Goal: Task Accomplishment & Management: Manage account settings

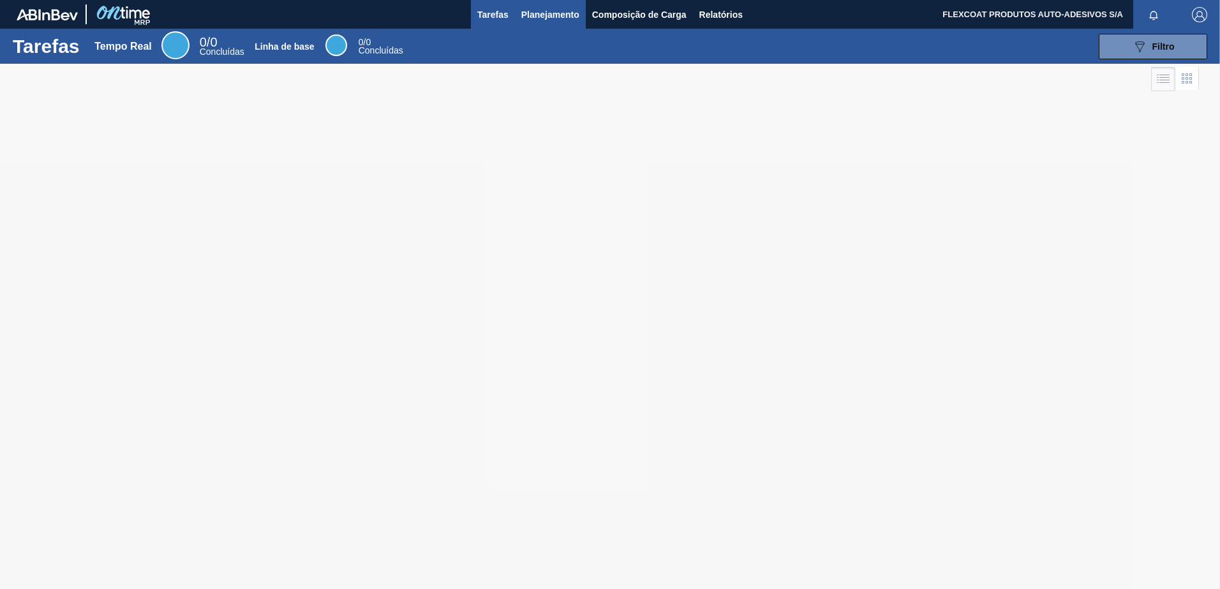
click at [533, 16] on span "Planejamento" at bounding box center [550, 14] width 58 height 15
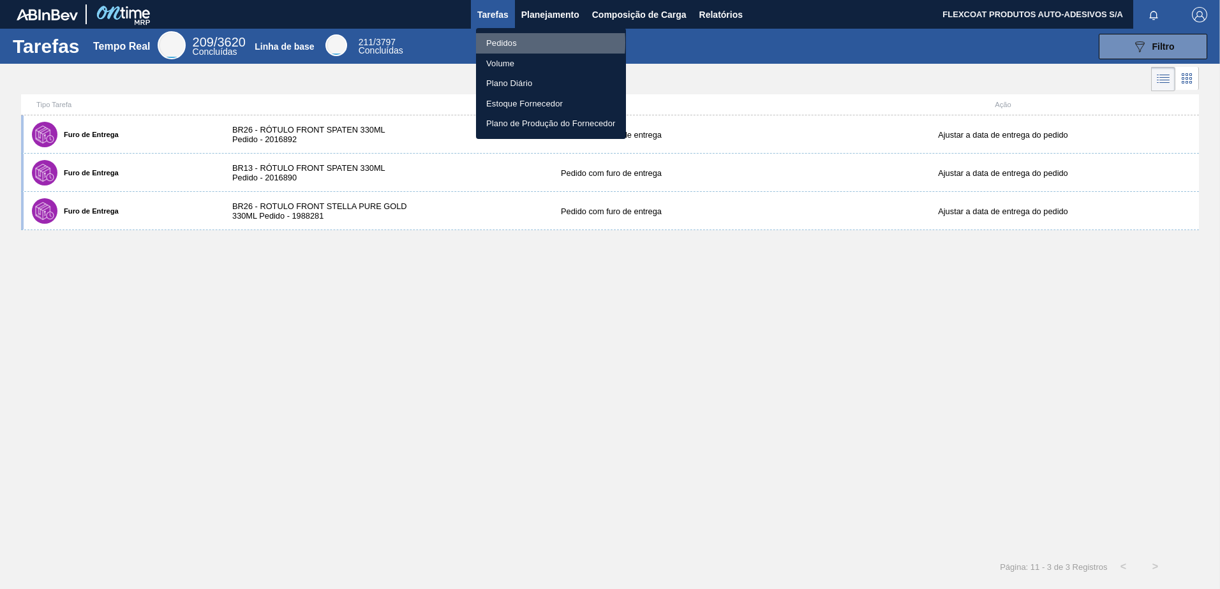
click at [491, 43] on li "Pedidos" at bounding box center [551, 43] width 150 height 20
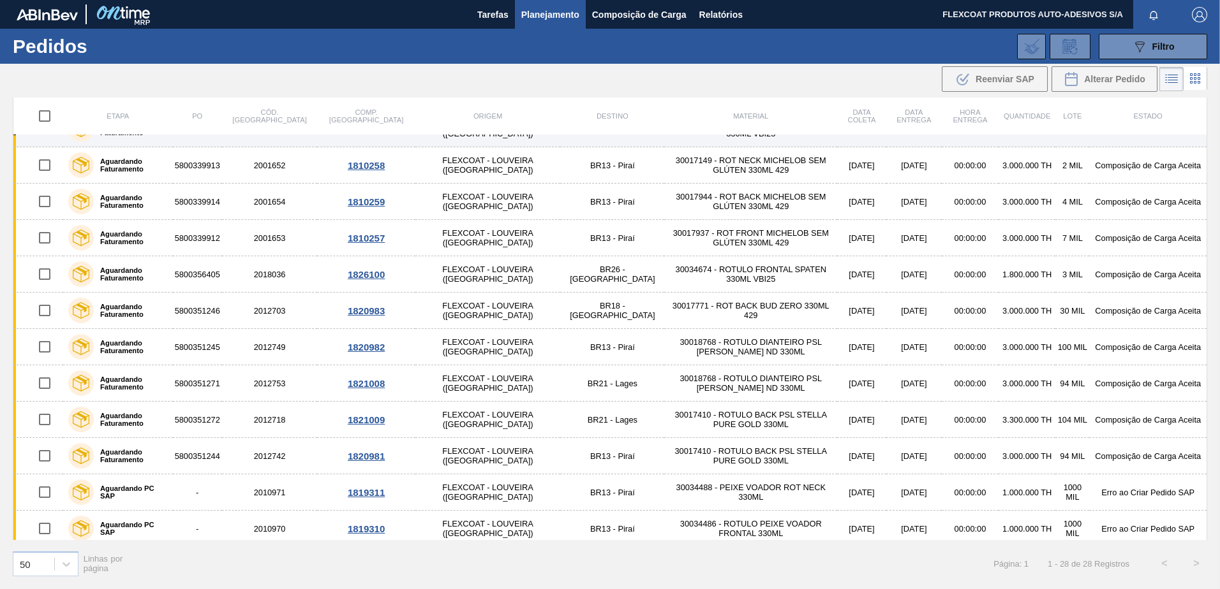
scroll to position [231, 0]
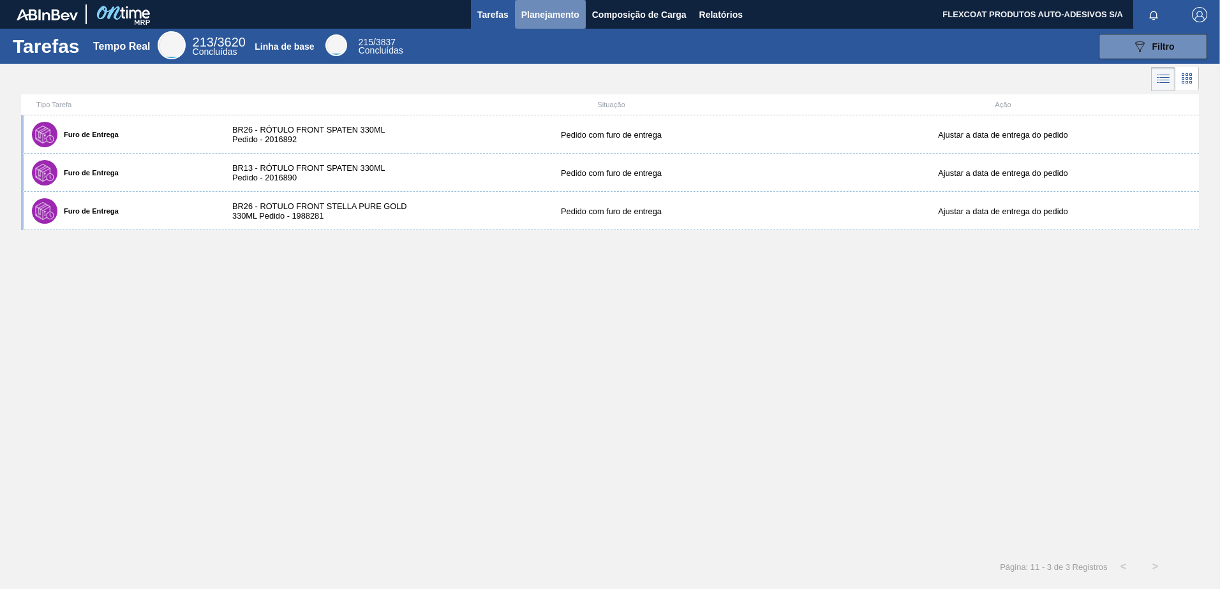
click at [541, 13] on span "Planejamento" at bounding box center [550, 14] width 58 height 15
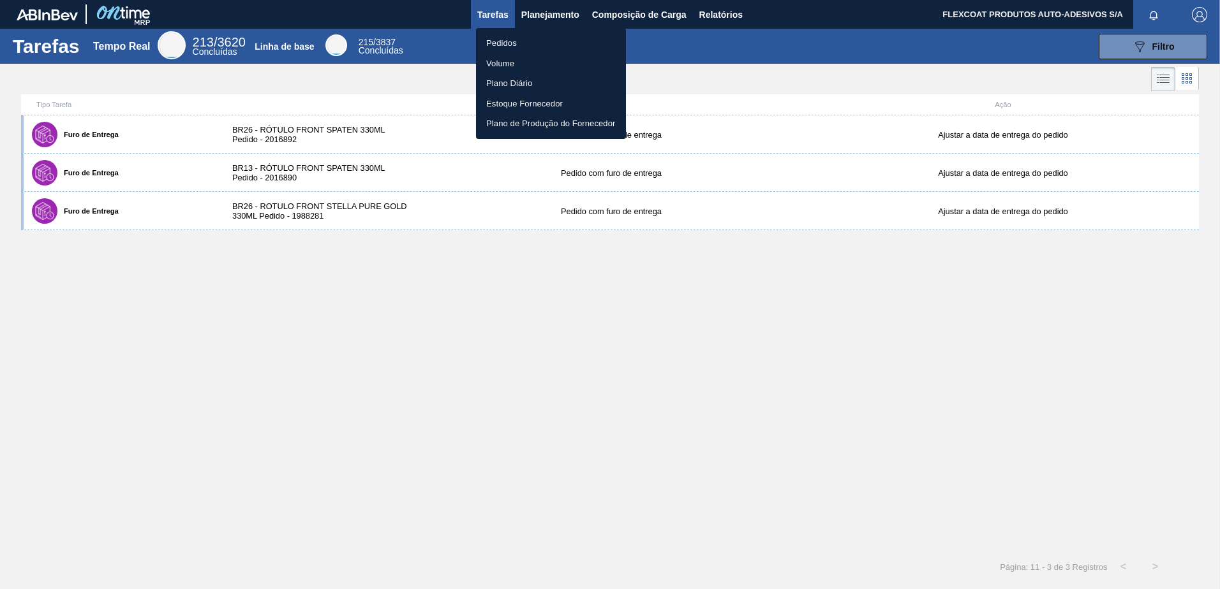
click at [487, 44] on li "Pedidos" at bounding box center [551, 43] width 150 height 20
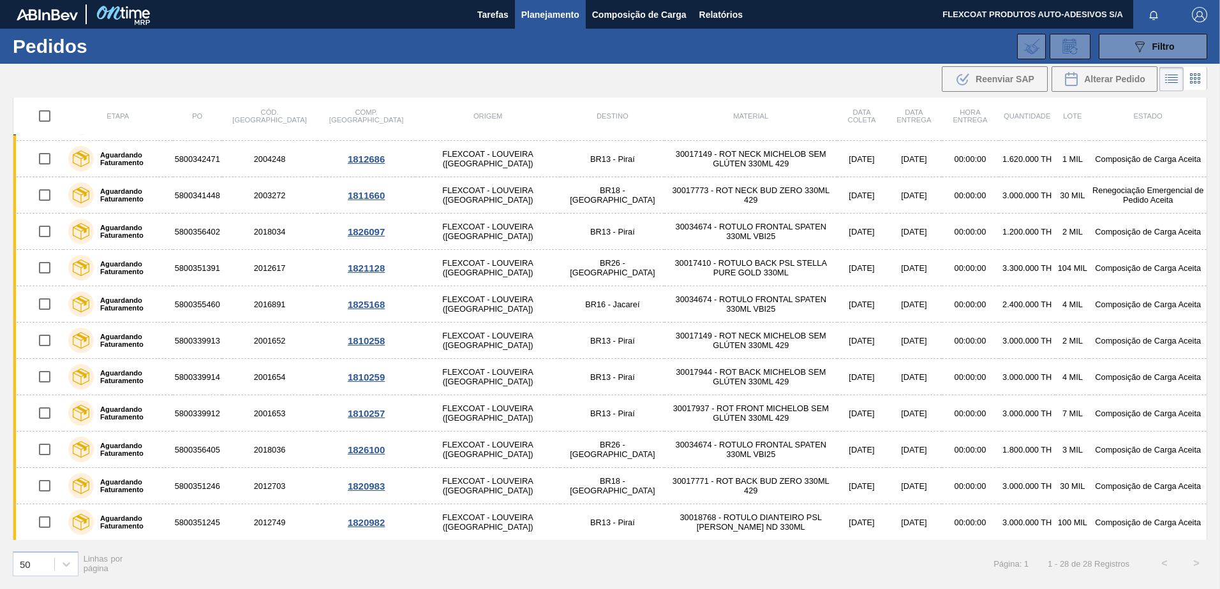
scroll to position [103, 0]
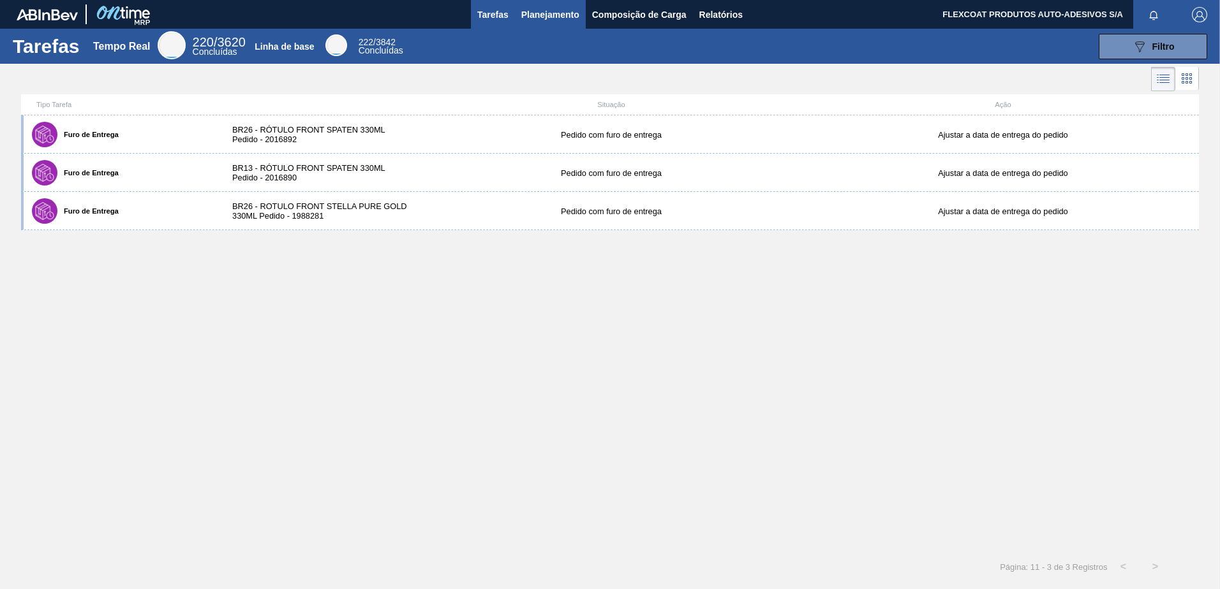
click at [535, 12] on span "Planejamento" at bounding box center [550, 14] width 58 height 15
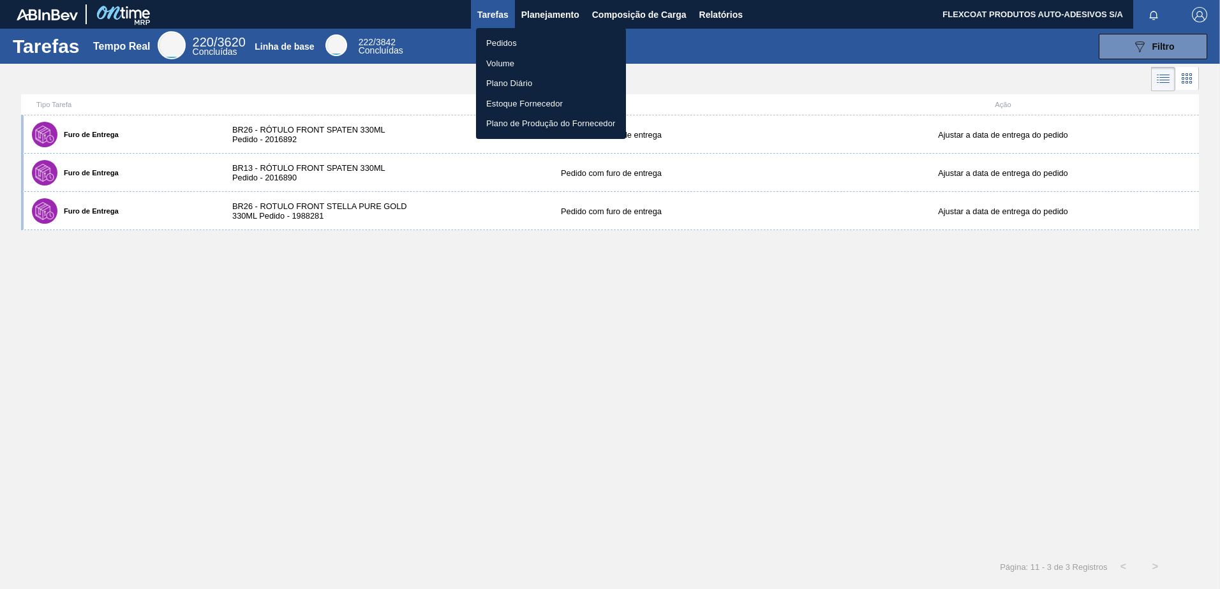
click at [509, 48] on li "Pedidos" at bounding box center [551, 43] width 150 height 20
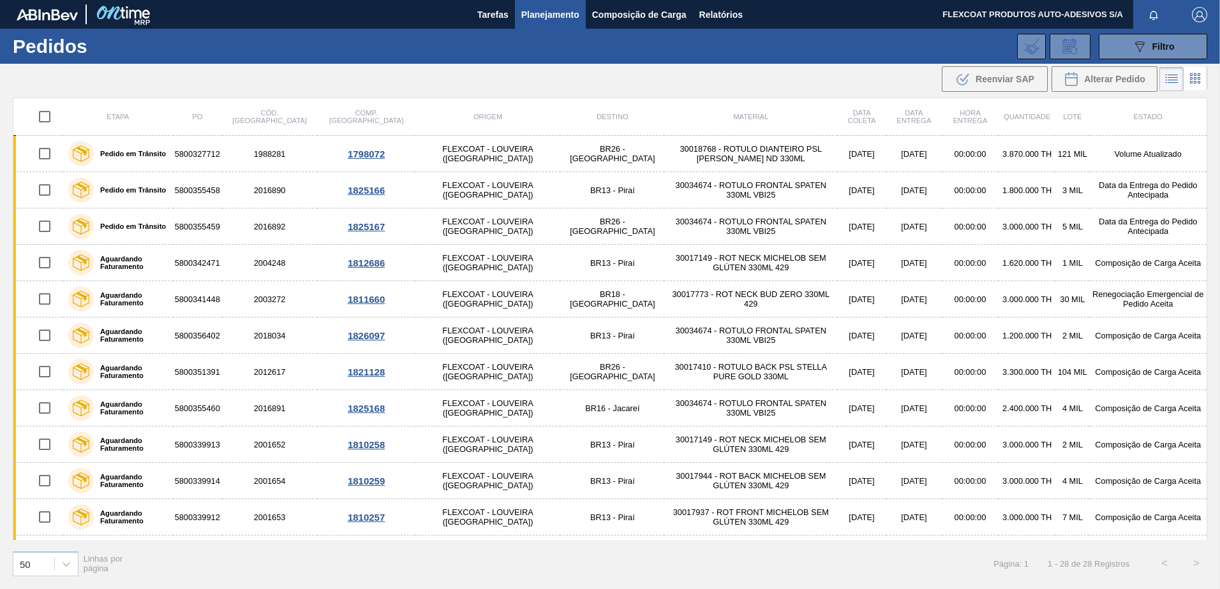
scroll to position [64, 0]
